Goal: Information Seeking & Learning: Check status

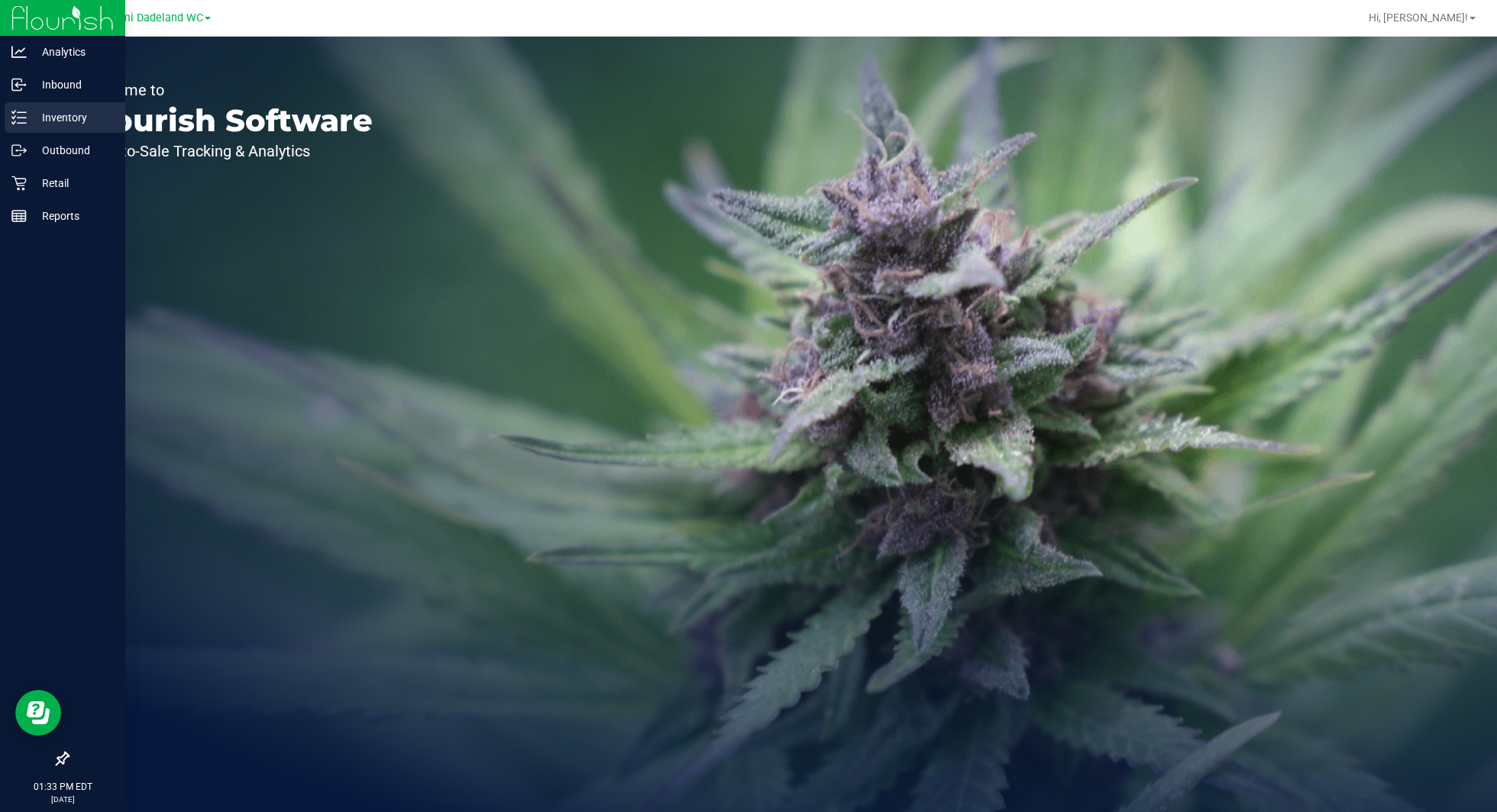
click at [75, 128] on div "Inventory" at bounding box center [64, 117] width 121 height 31
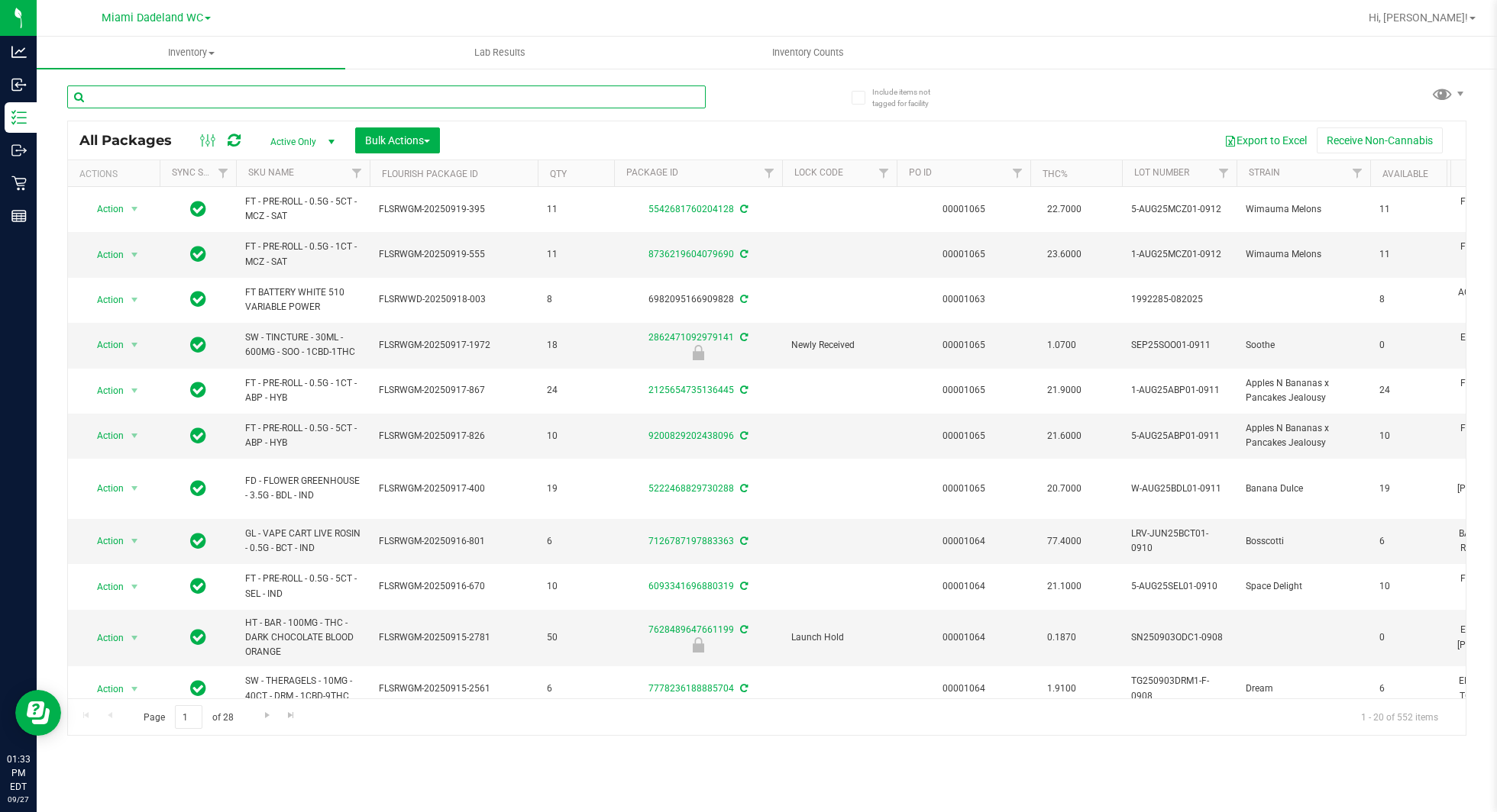
click at [415, 101] on input "text" at bounding box center [386, 97] width 639 height 23
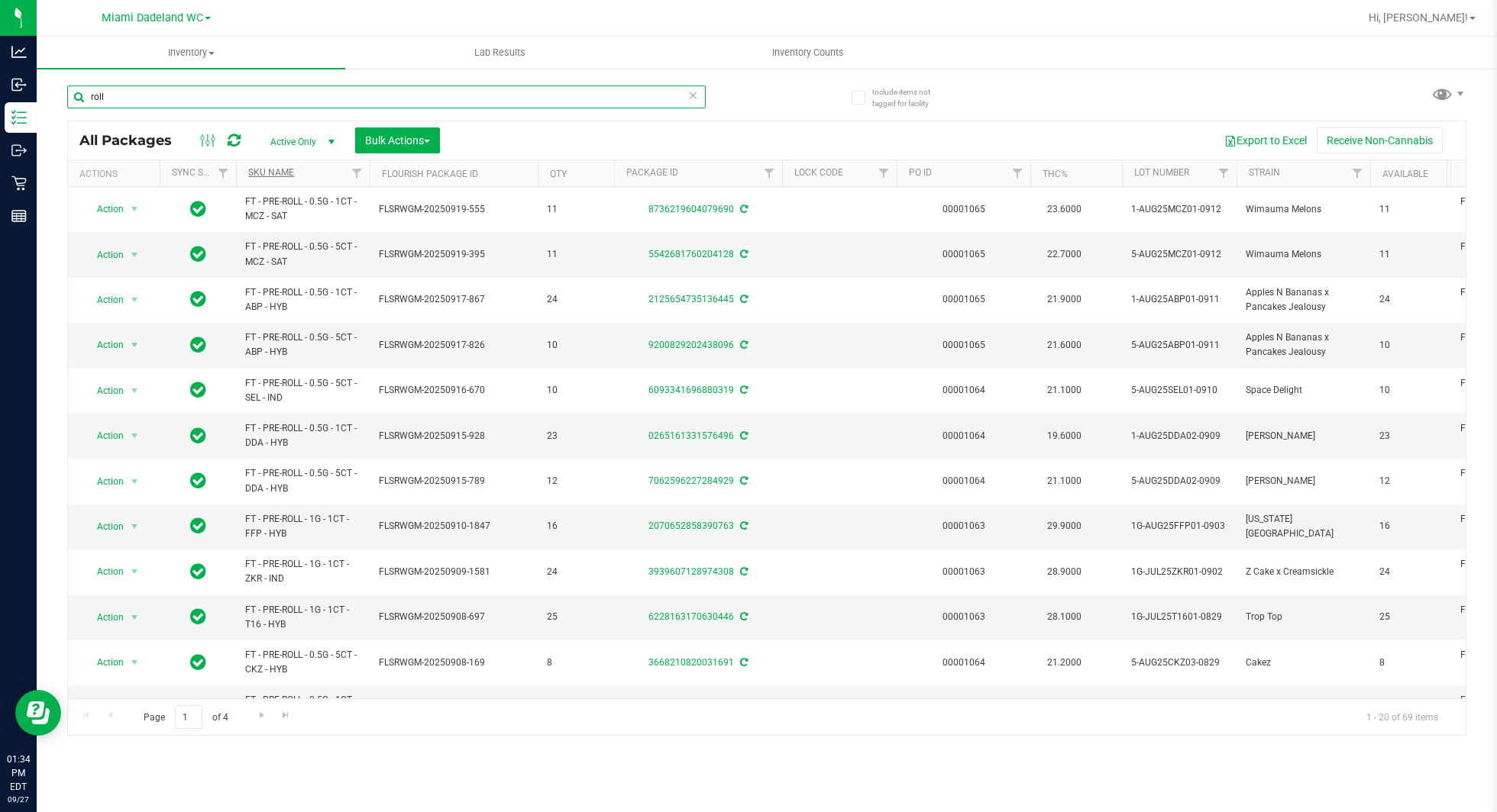
type input "roll"
click at [278, 173] on link "SKU Name" at bounding box center [271, 173] width 46 height 11
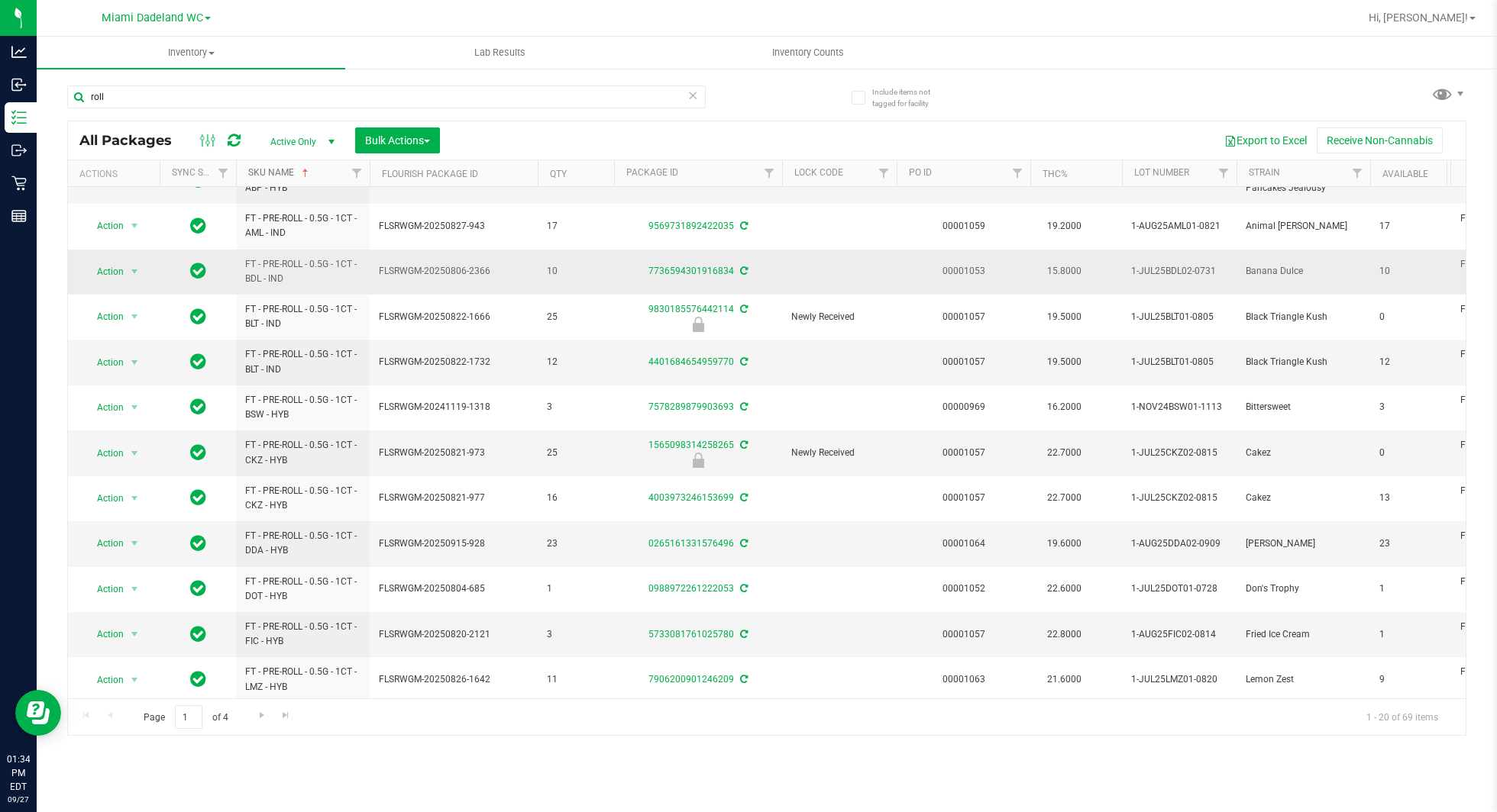
scroll to position [405, 0]
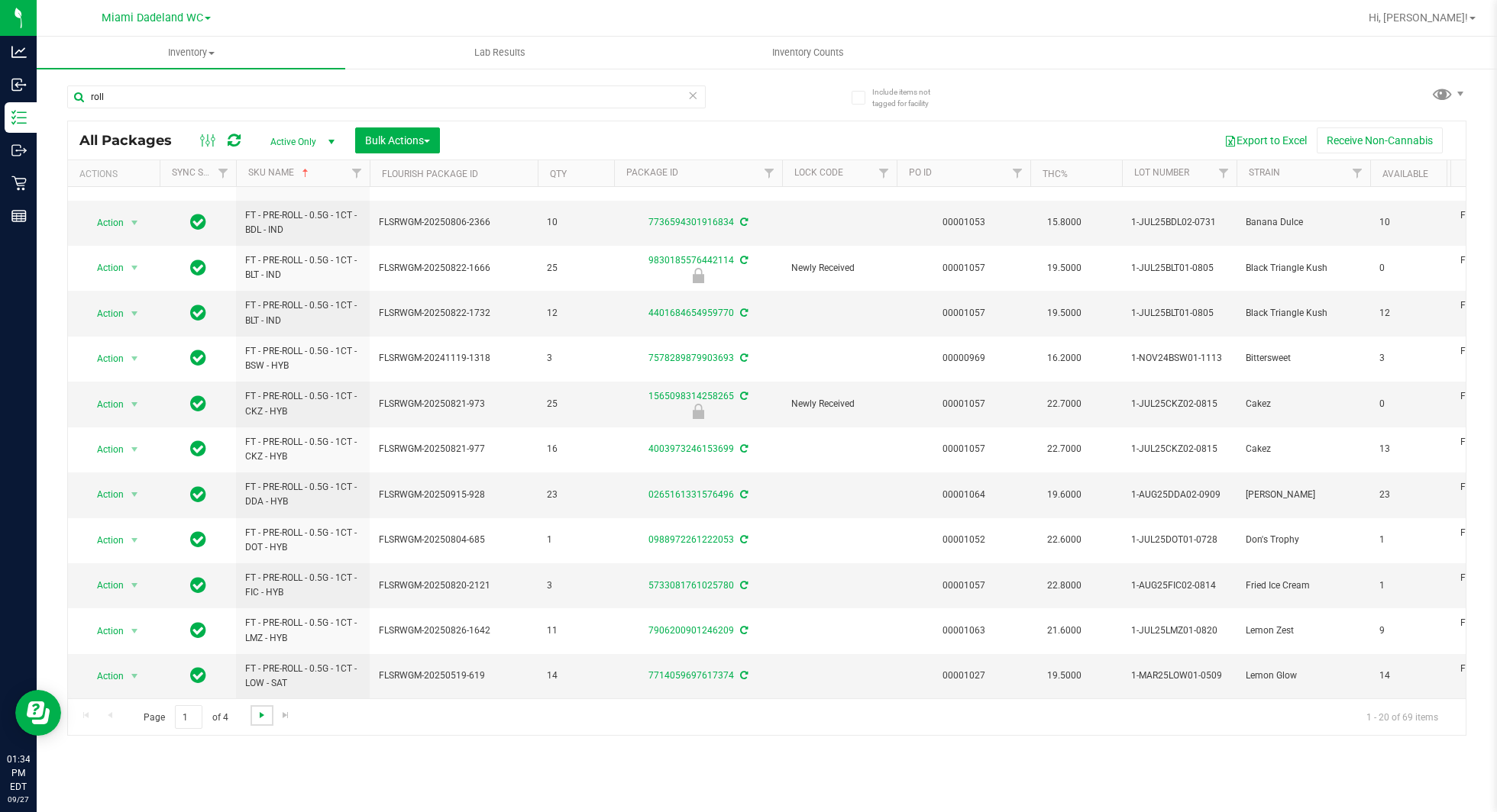
click at [258, 719] on span "Go to the next page" at bounding box center [262, 715] width 12 height 12
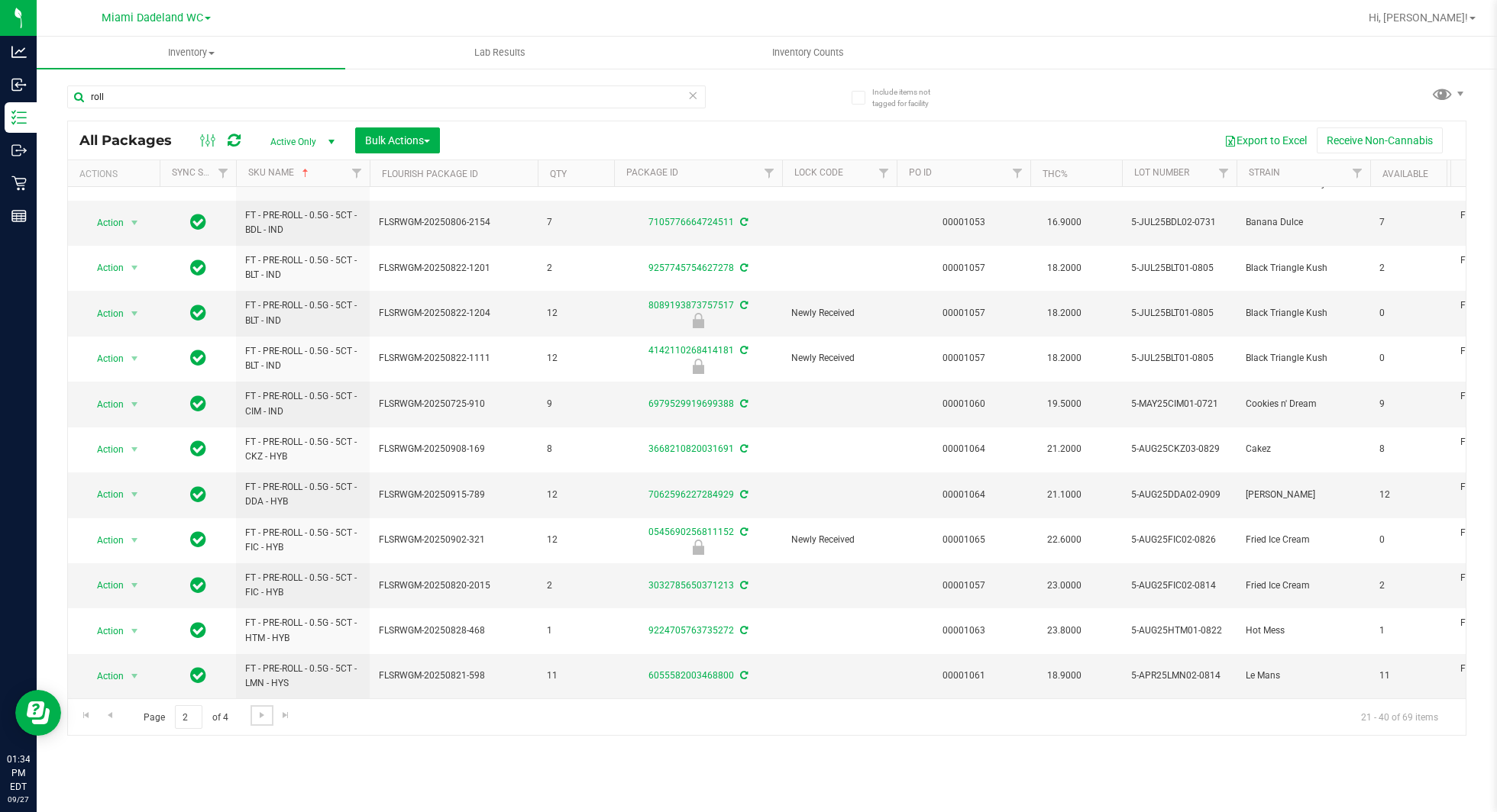
scroll to position [405, 0]
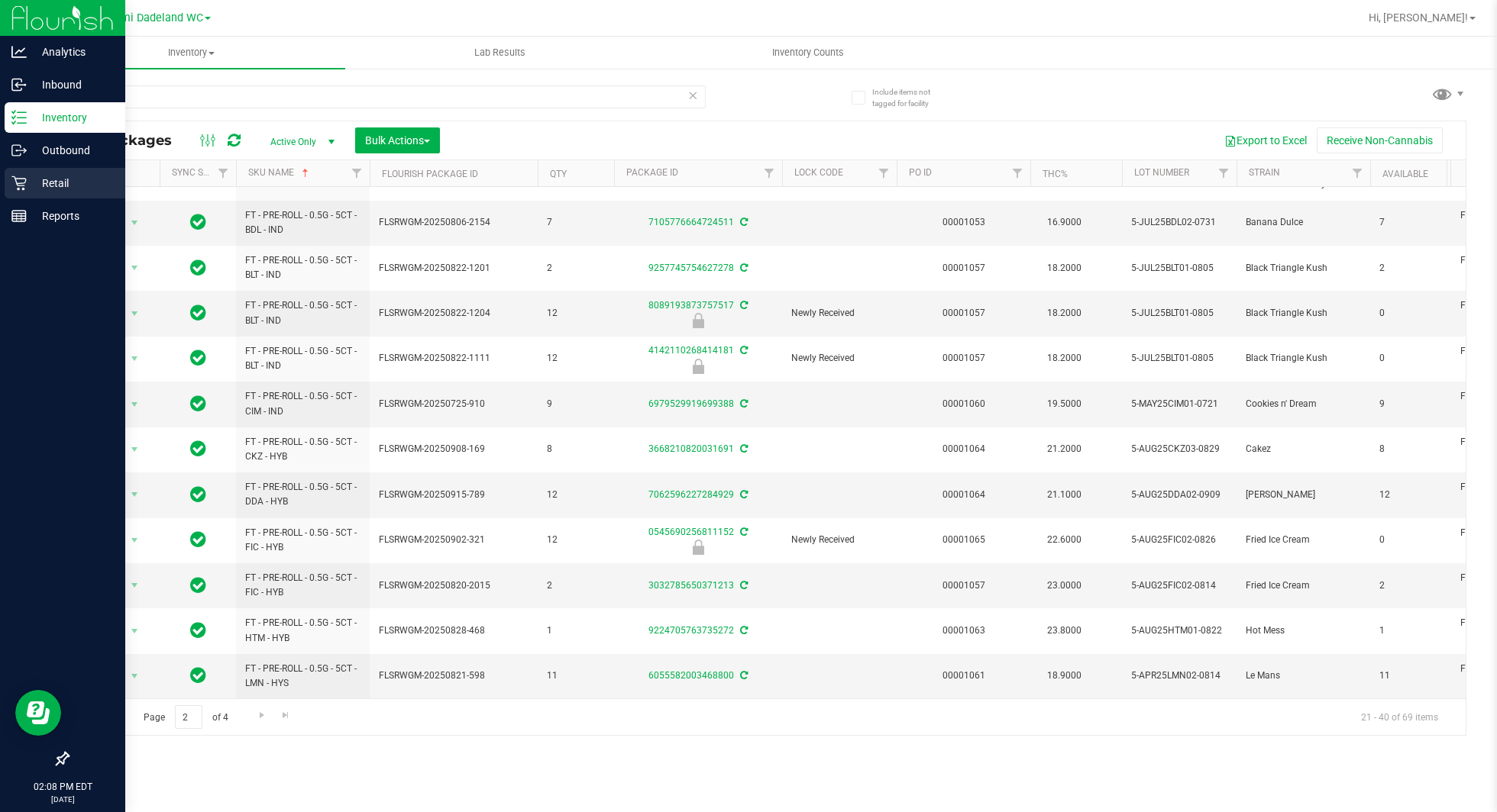
click at [46, 185] on p "Retail" at bounding box center [72, 183] width 92 height 19
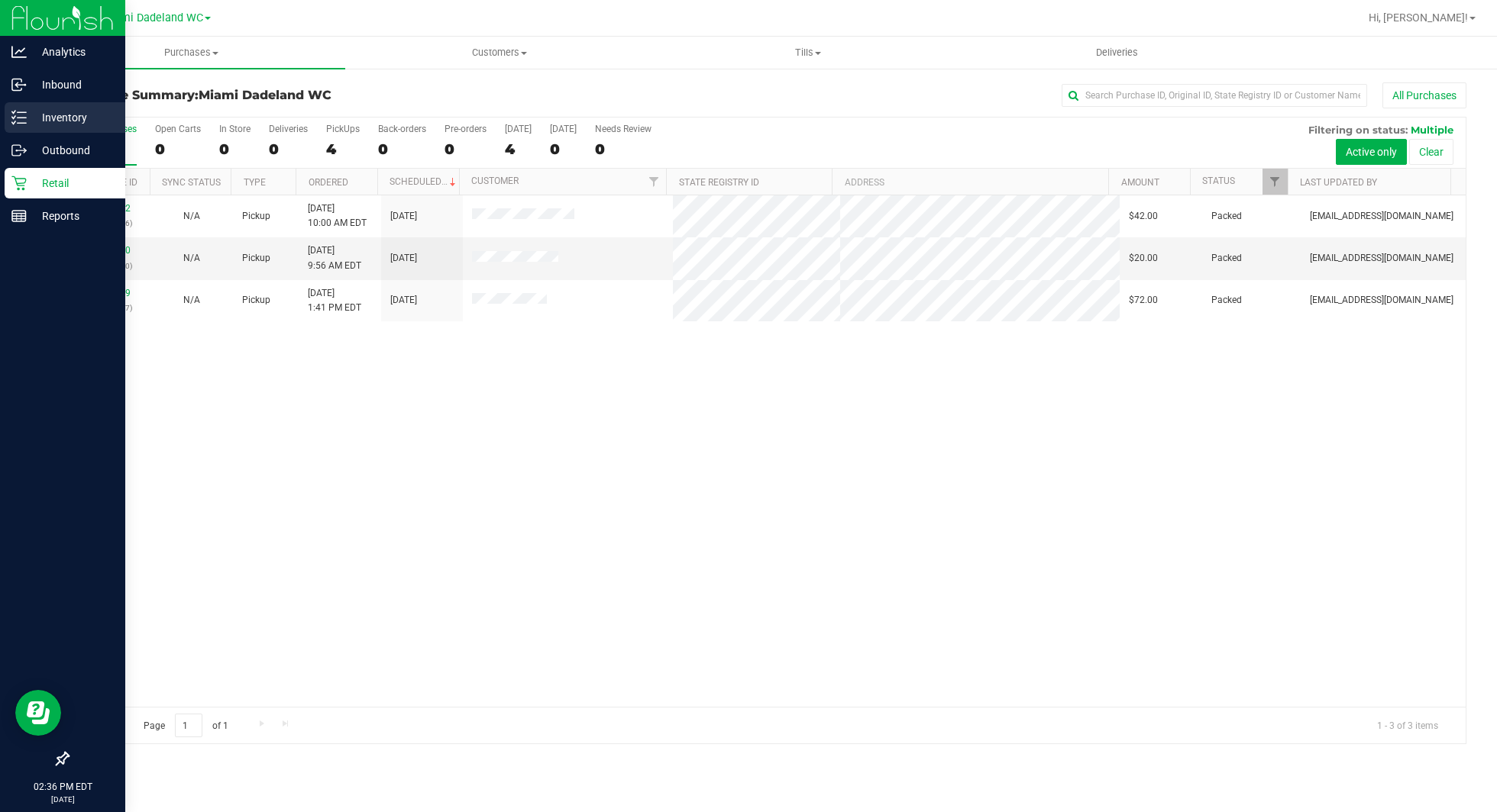
click at [100, 116] on p "Inventory" at bounding box center [72, 117] width 92 height 19
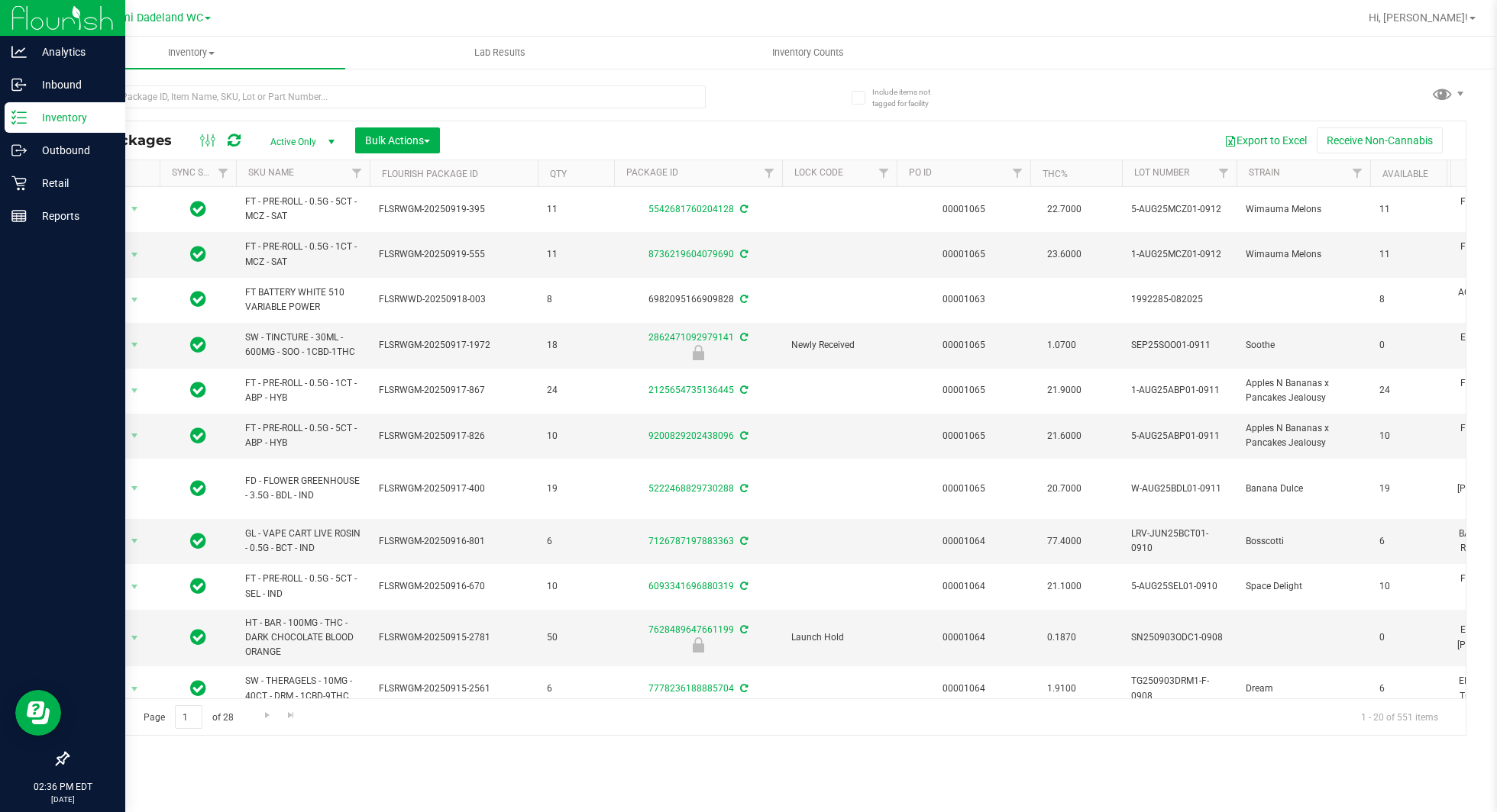
click at [439, 77] on div at bounding box center [416, 95] width 700 height 48
click at [415, 86] on input "text" at bounding box center [386, 97] width 639 height 23
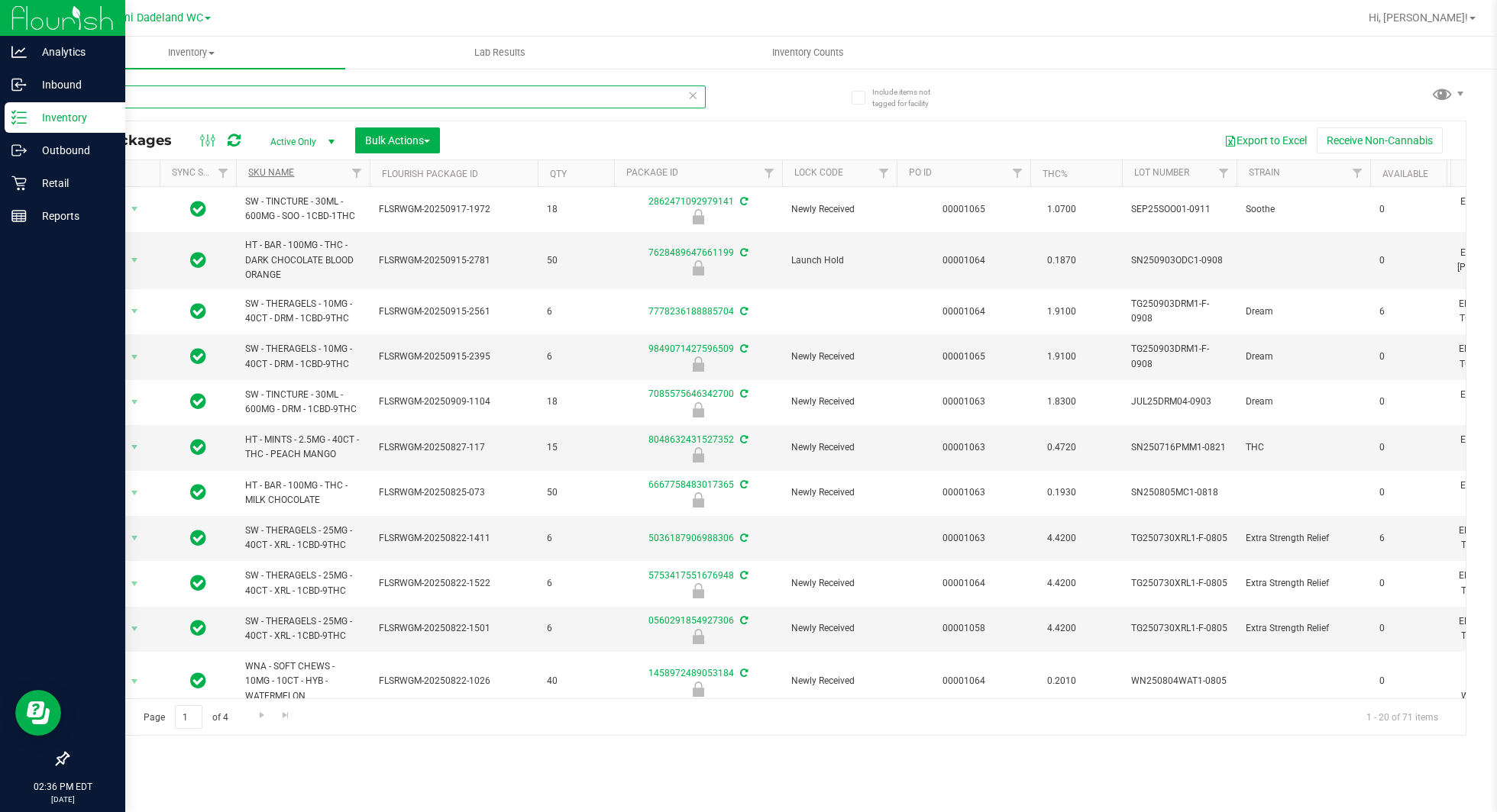
type input "edi"
click at [278, 168] on link "SKU Name" at bounding box center [271, 173] width 46 height 11
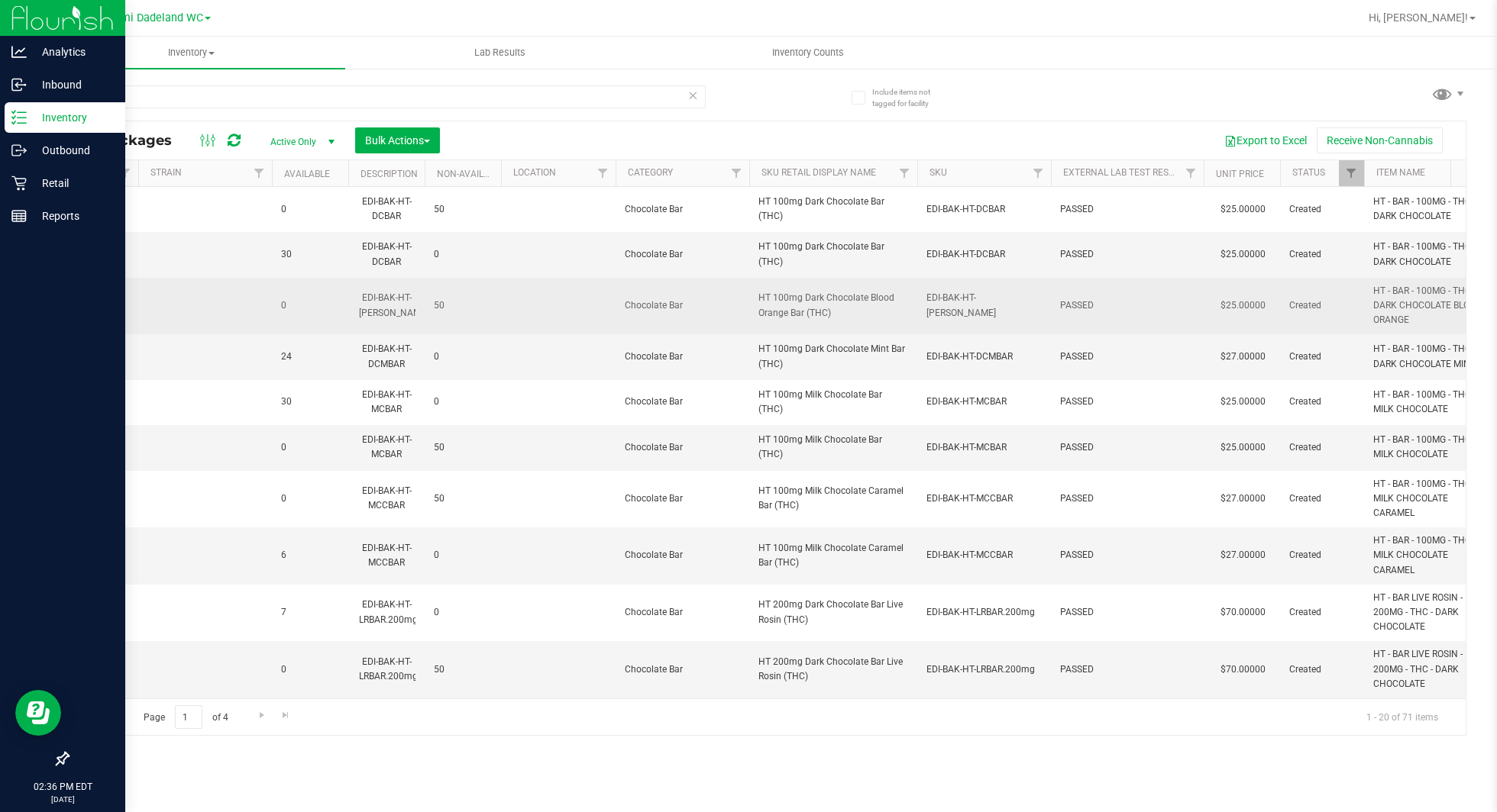
scroll to position [0, 1219]
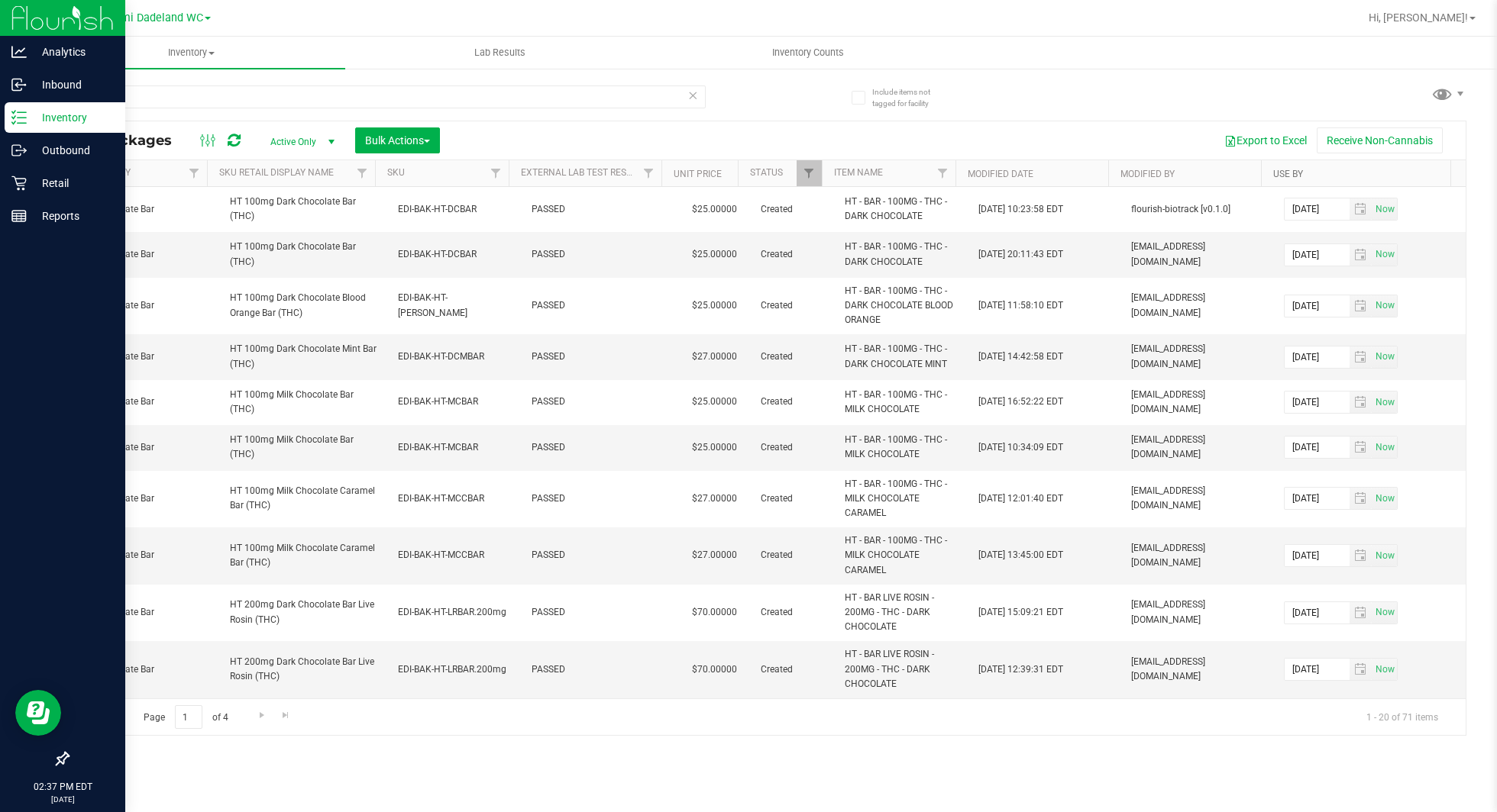
click at [1292, 177] on link "Use By" at bounding box center [1288, 174] width 30 height 11
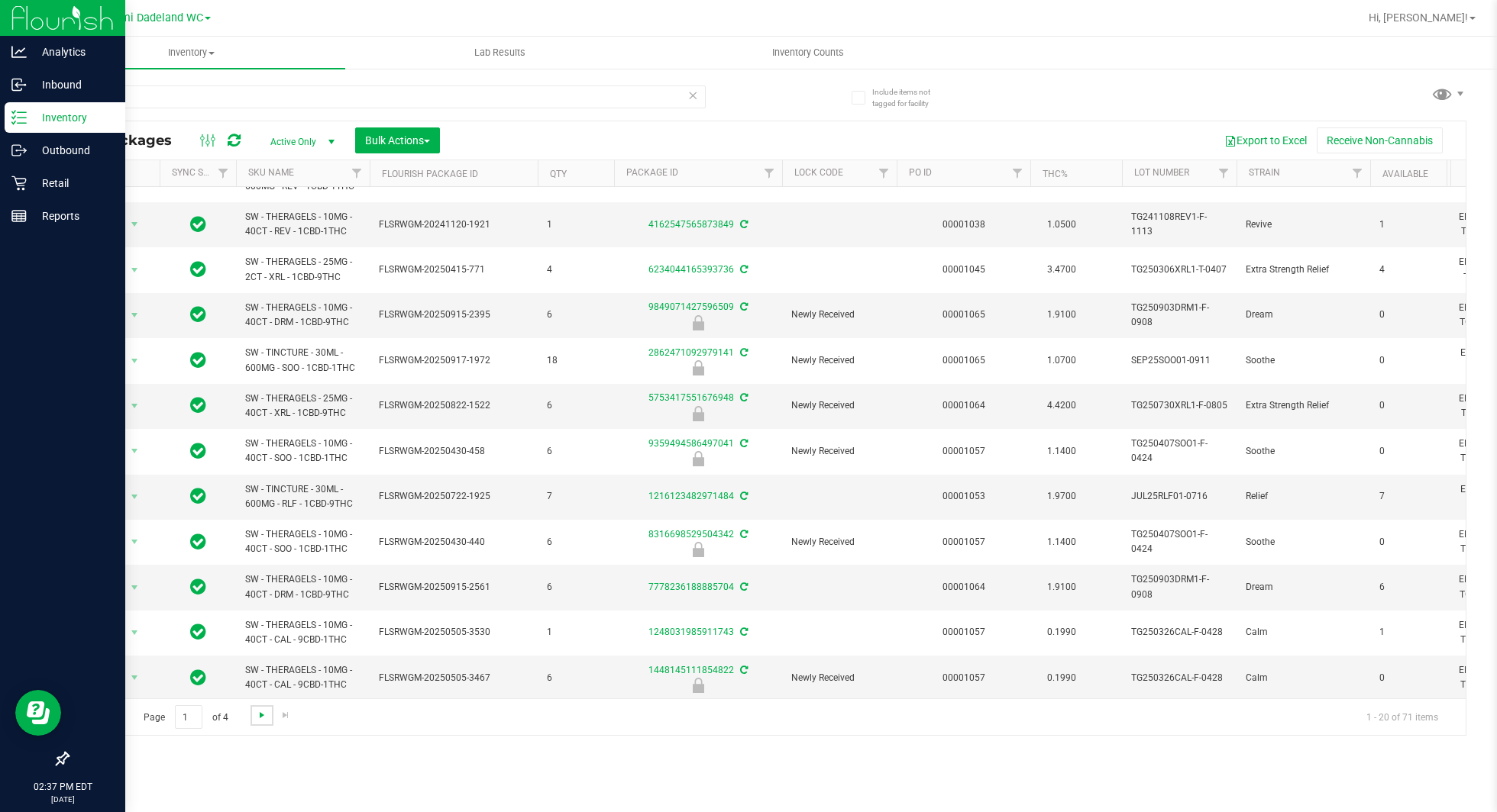
click at [261, 709] on span "Go to the next page" at bounding box center [262, 715] width 12 height 12
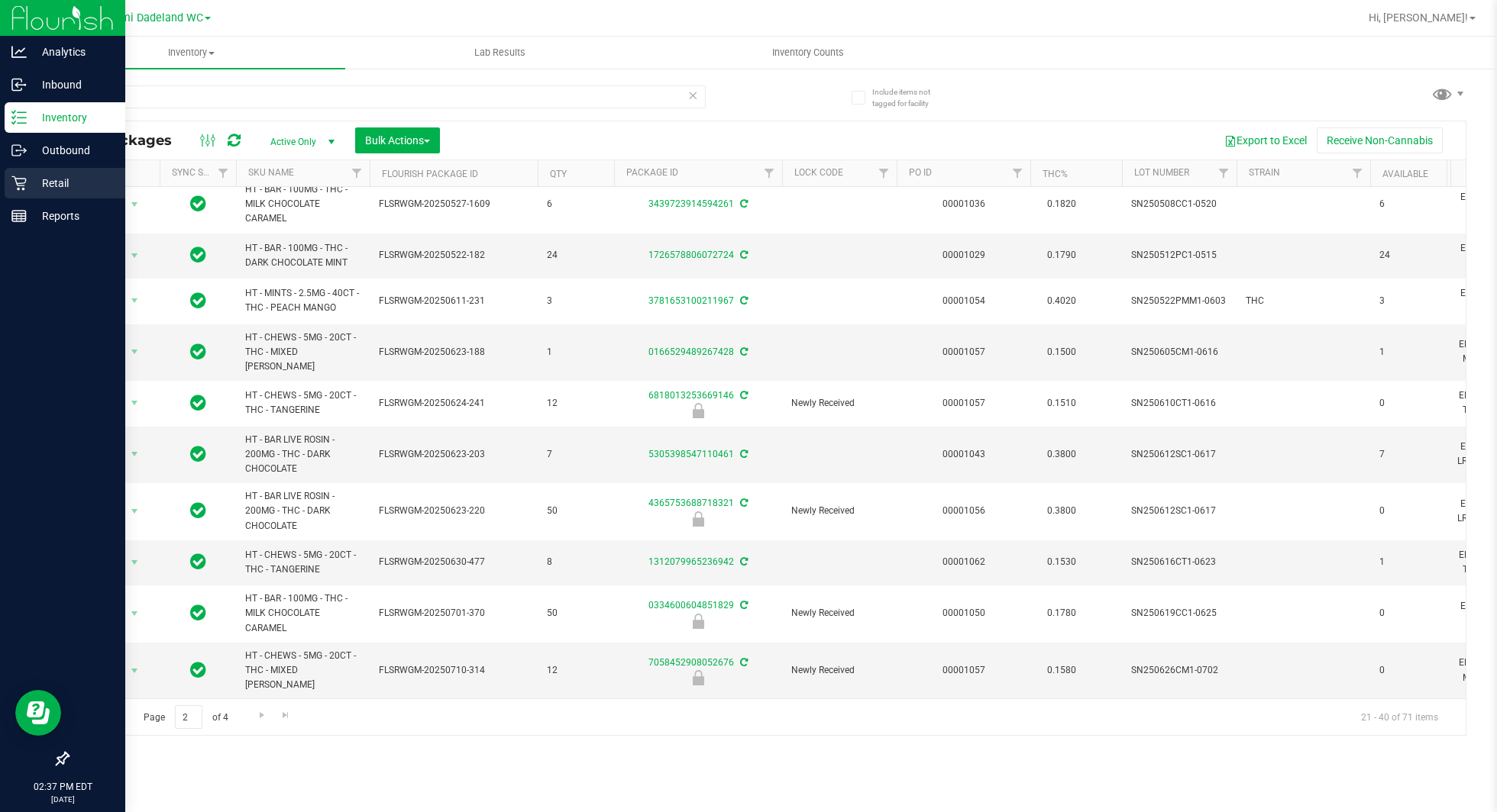
click at [20, 175] on icon at bounding box center [19, 183] width 15 height 15
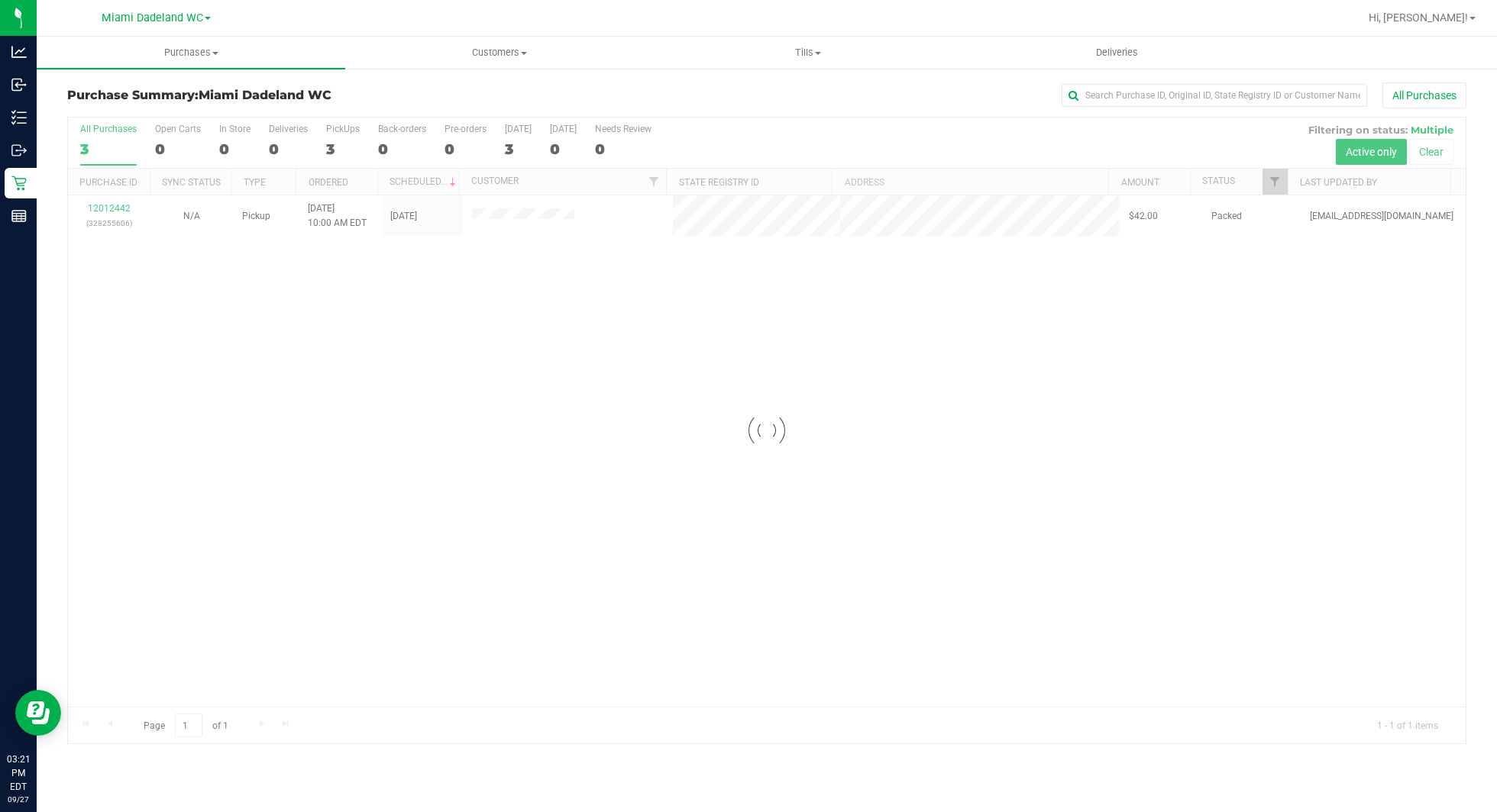
click at [558, 423] on div at bounding box center [767, 430] width 1397 height 626
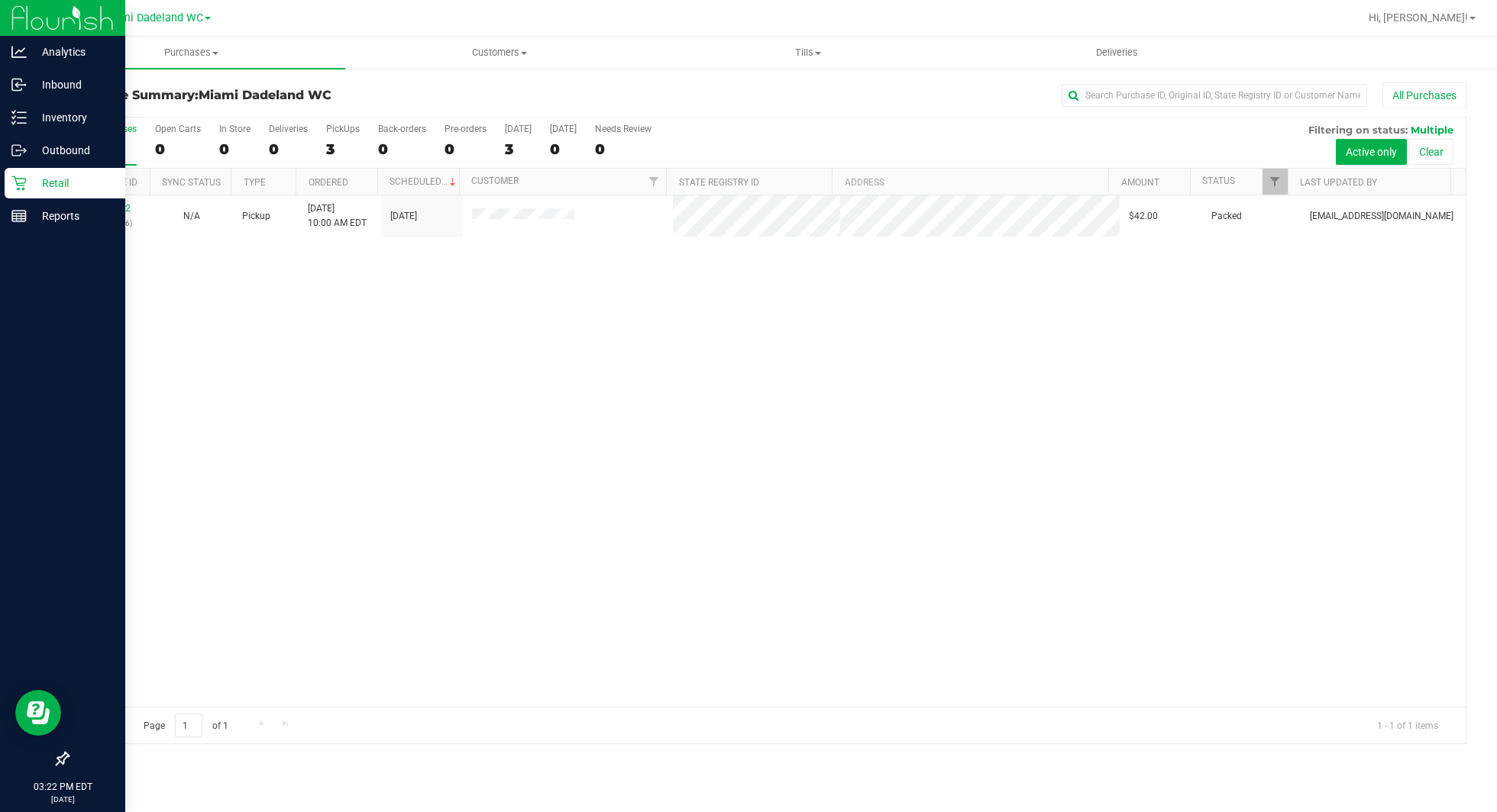
click at [17, 197] on div "Retail" at bounding box center [64, 183] width 121 height 31
click at [26, 220] on div "Reports" at bounding box center [64, 216] width 121 height 31
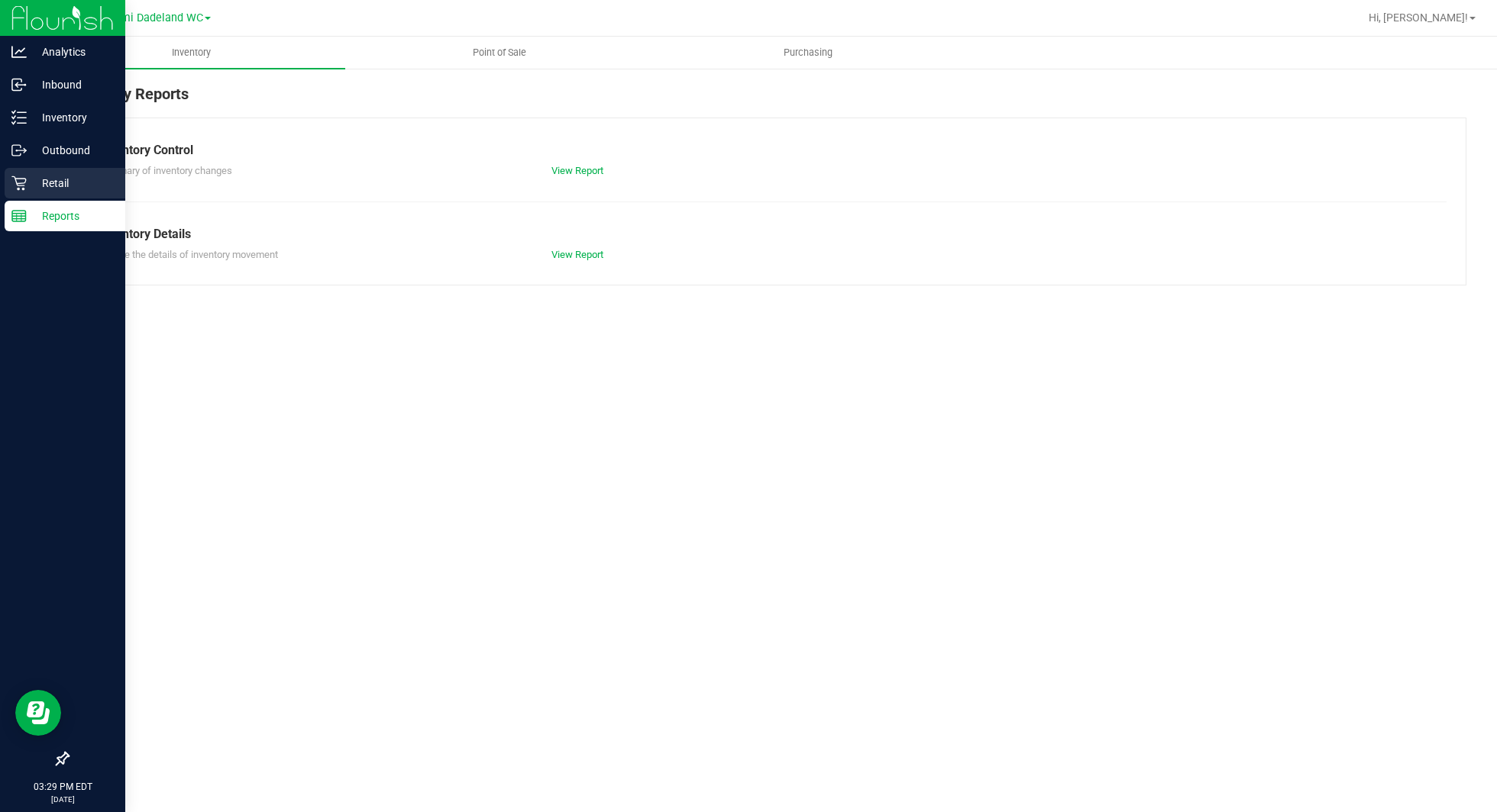
click at [76, 181] on p "Retail" at bounding box center [72, 183] width 92 height 19
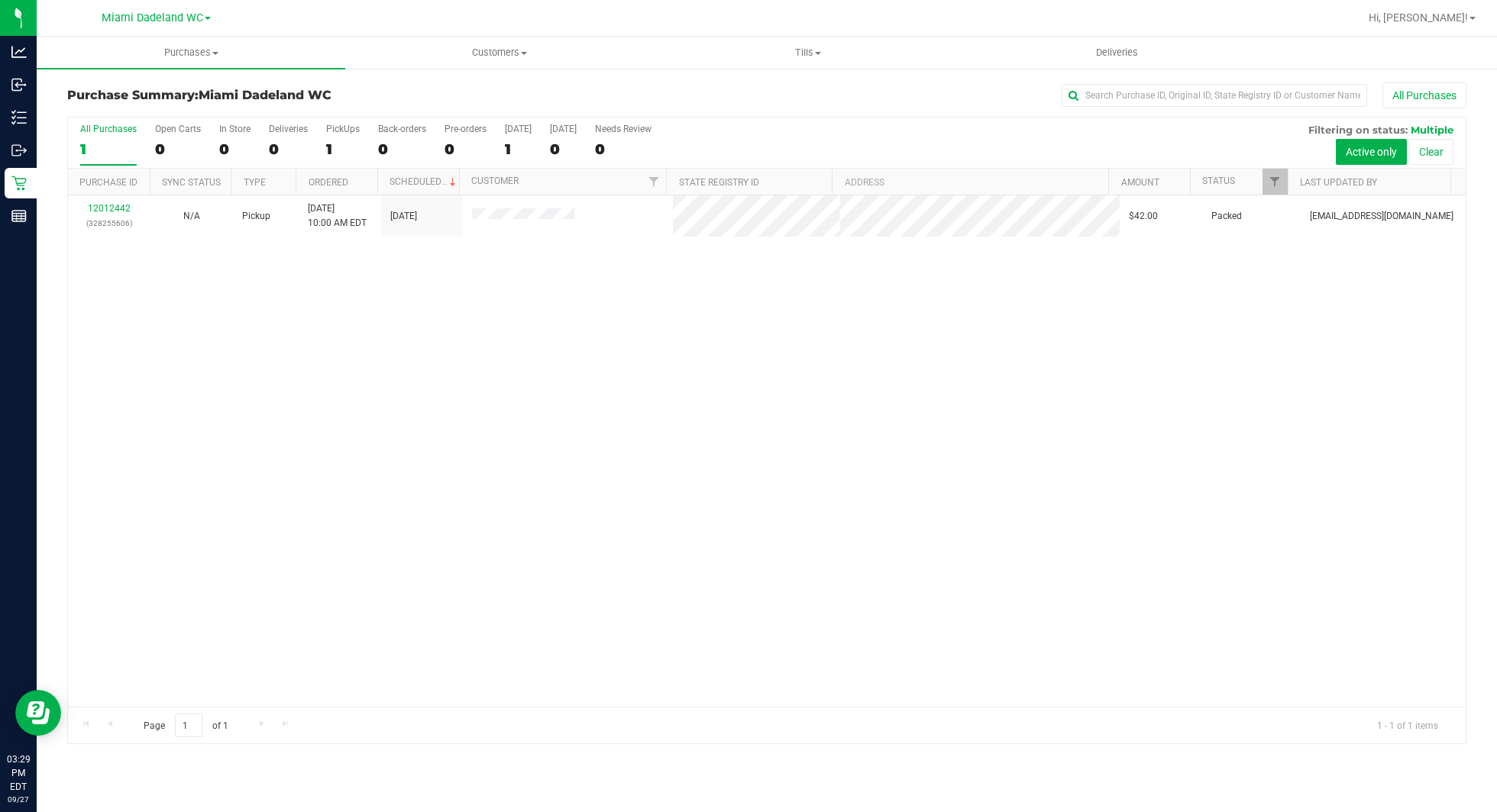
click at [609, 384] on div "12012442 (328255606) N/A Pickup [DATE] 10:00 AM EDT 9/27/2025 $42.00 Packed [EM…" at bounding box center [767, 451] width 1397 height 511
